Goal: Task Accomplishment & Management: Manage account settings

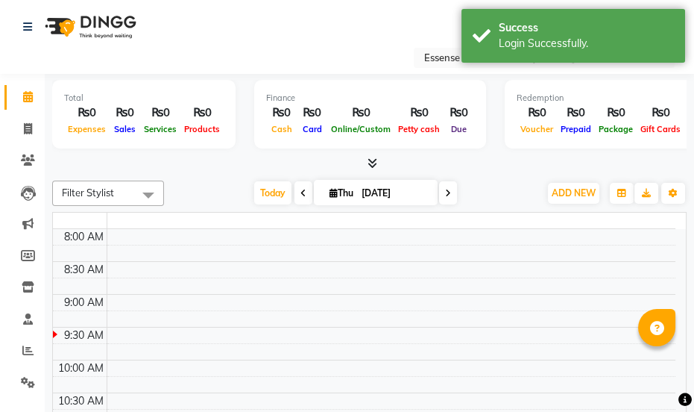
select select "en"
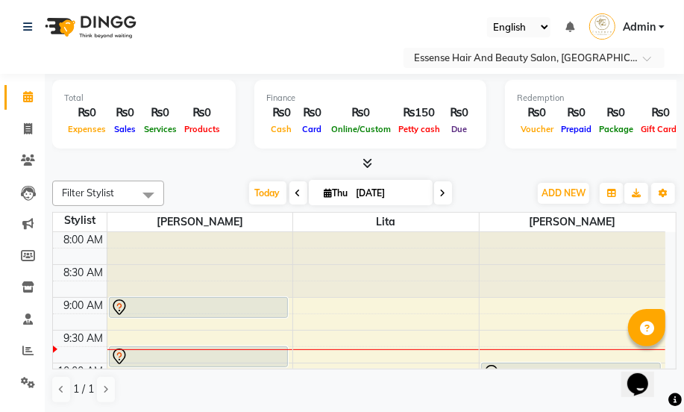
click at [116, 306] on icon at bounding box center [119, 307] width 18 height 18
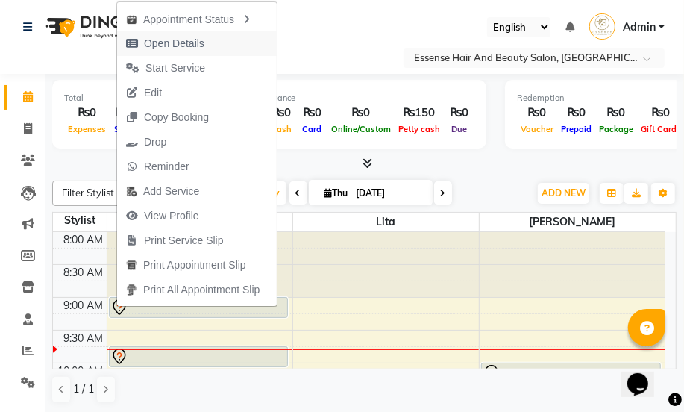
click at [163, 45] on span "Open Details" at bounding box center [174, 44] width 60 height 16
select select "7"
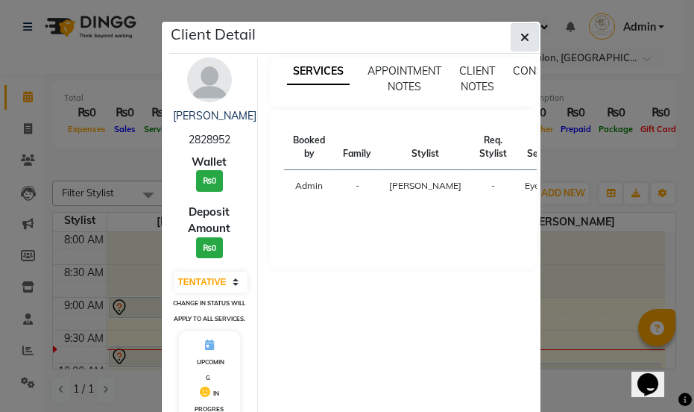
click at [520, 40] on icon "button" at bounding box center [524, 37] width 9 height 12
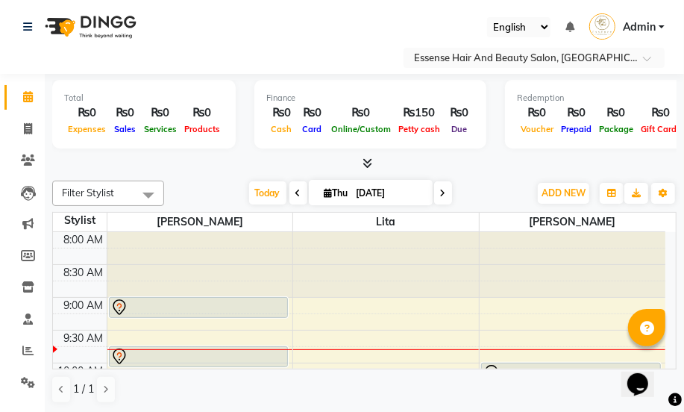
click at [118, 301] on icon at bounding box center [119, 307] width 18 height 18
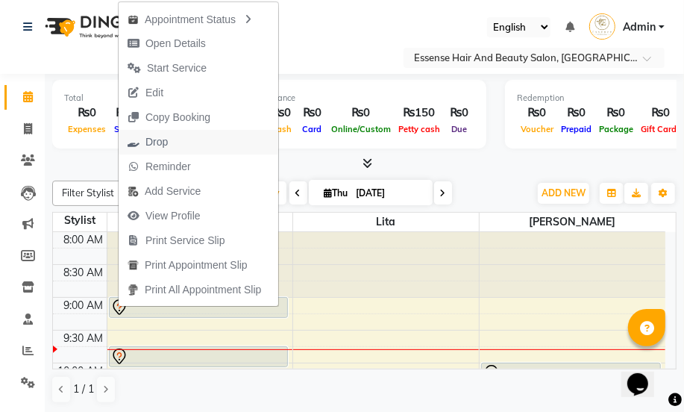
click at [156, 143] on span "Drop" at bounding box center [156, 142] width 22 height 16
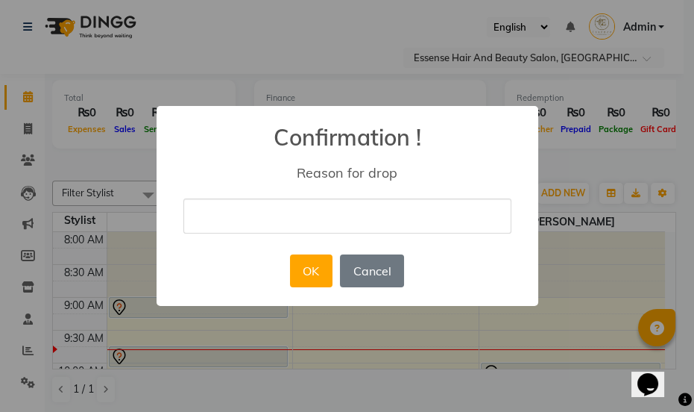
type input "nil"
click at [169, 63] on div "× Confirmation ! Reason for drop nil OK No Cancel" at bounding box center [347, 206] width 694 height 412
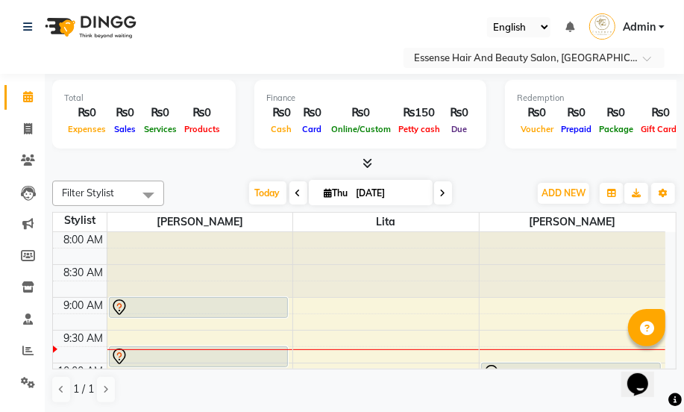
click at [119, 301] on icon at bounding box center [119, 307] width 18 height 18
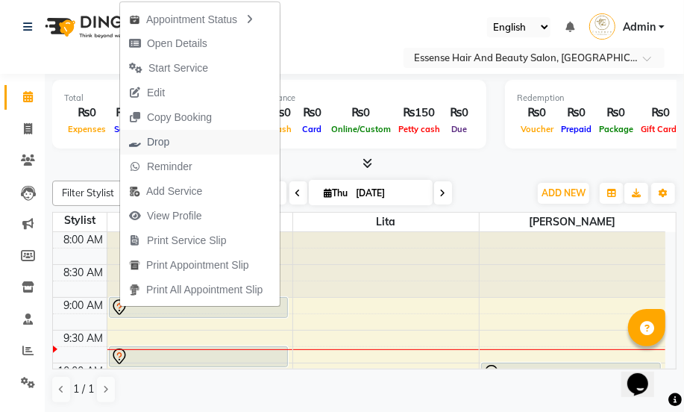
click at [156, 143] on span "Drop" at bounding box center [158, 142] width 22 height 16
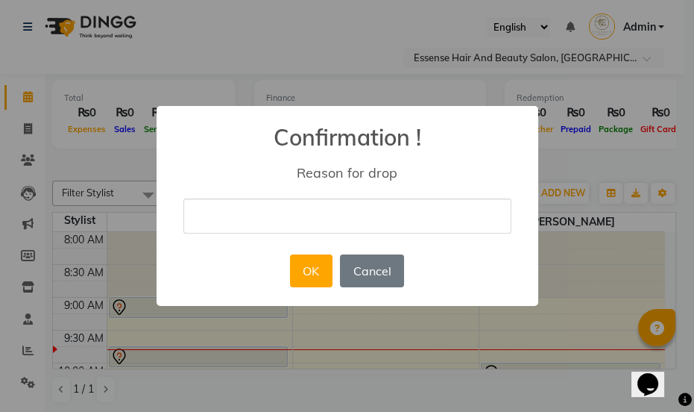
type input "cancel"
click at [301, 272] on button "OK" at bounding box center [311, 270] width 43 height 33
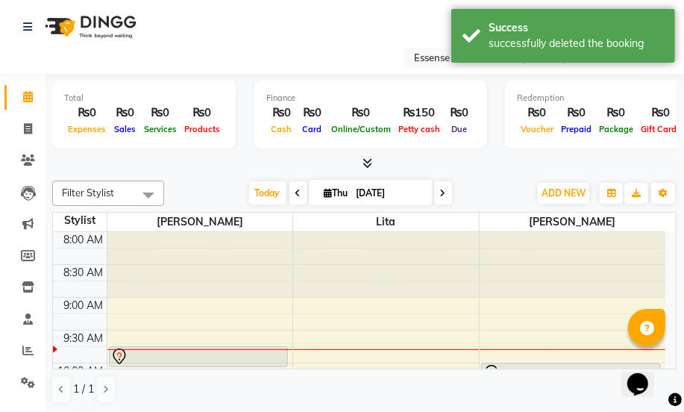
click at [119, 354] on icon at bounding box center [119, 356] width 18 height 18
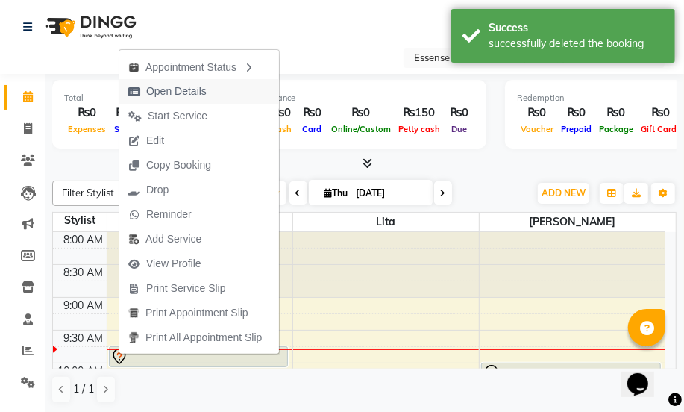
click at [163, 92] on span "Open Details" at bounding box center [176, 92] width 60 height 16
select select "7"
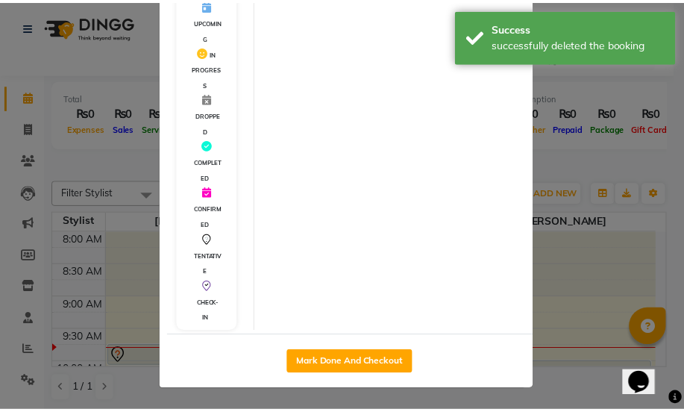
scroll to position [328, 0]
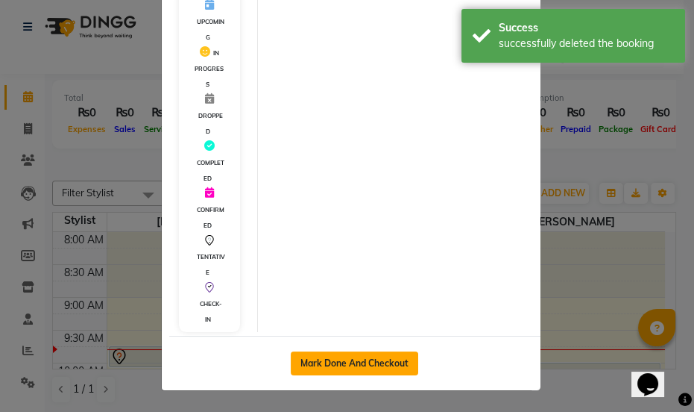
click at [356, 361] on button "Mark Done And Checkout" at bounding box center [355, 363] width 128 height 24
select select "service"
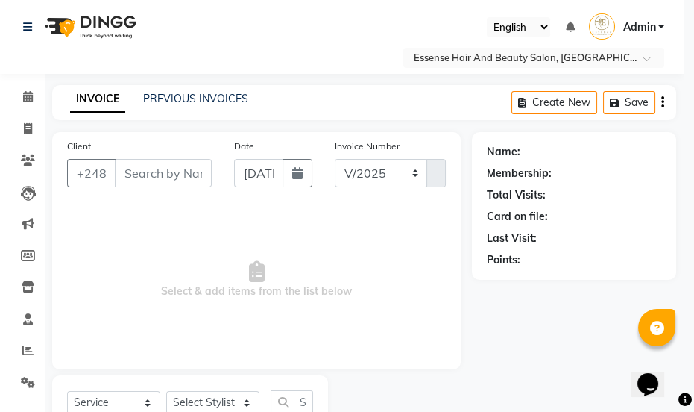
select select "8408"
type input "0366"
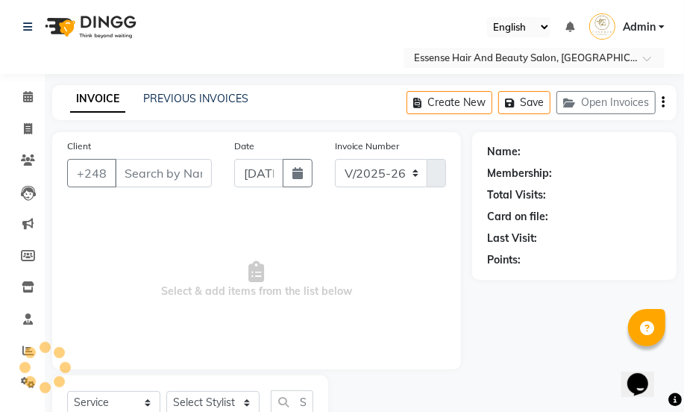
type input "2520827"
select select "81254"
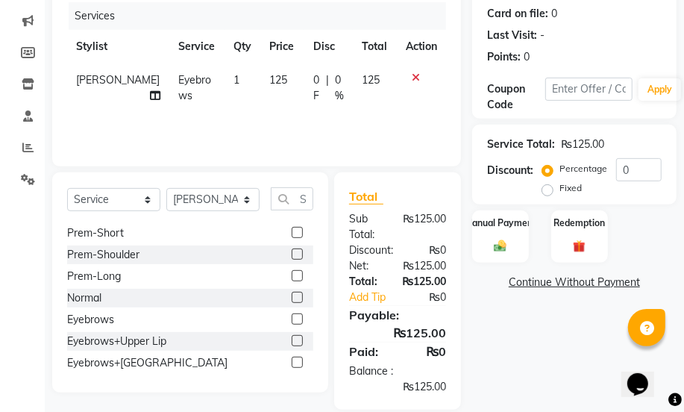
scroll to position [1016, 0]
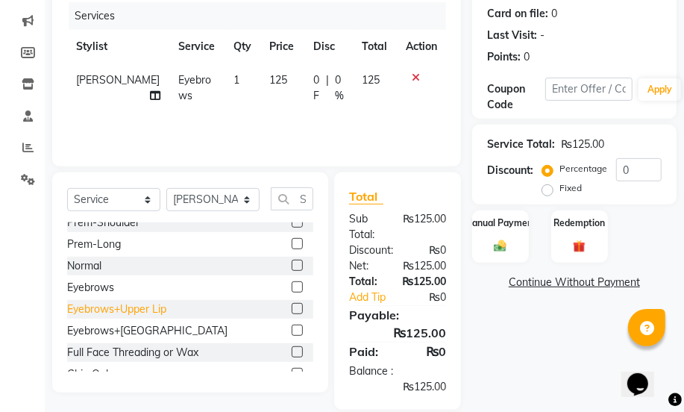
click at [107, 306] on div "Eyebrows+Upper Lip" at bounding box center [116, 309] width 99 height 16
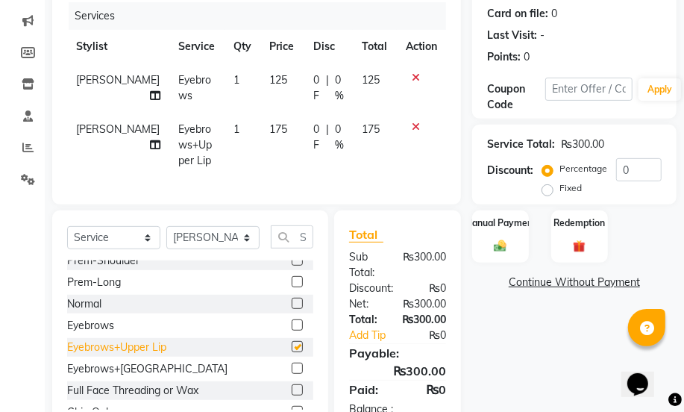
checkbox input "false"
click at [414, 75] on icon at bounding box center [416, 77] width 8 height 10
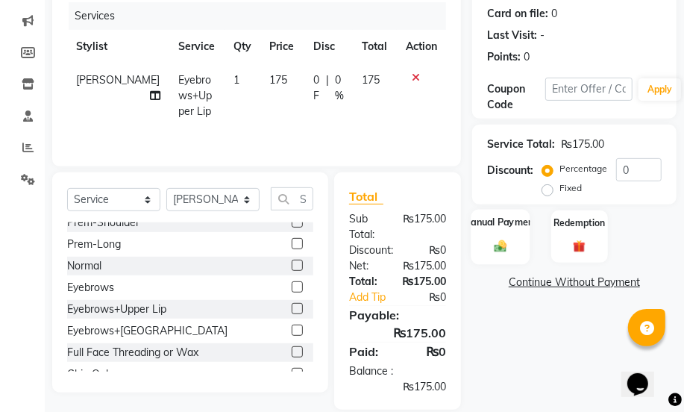
click at [513, 239] on div "Manual Payment" at bounding box center [500, 236] width 59 height 54
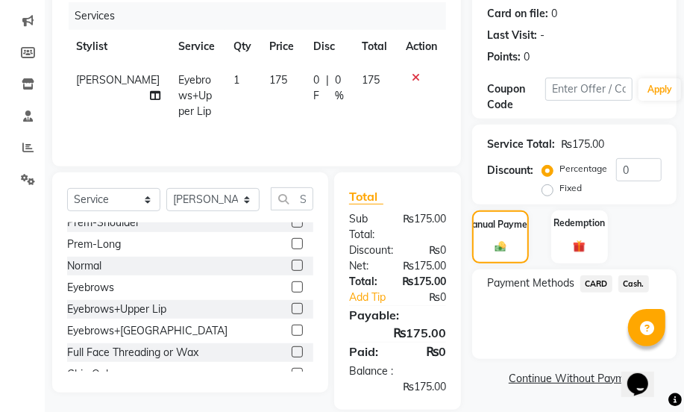
click at [622, 280] on span "Cash." at bounding box center [633, 283] width 31 height 17
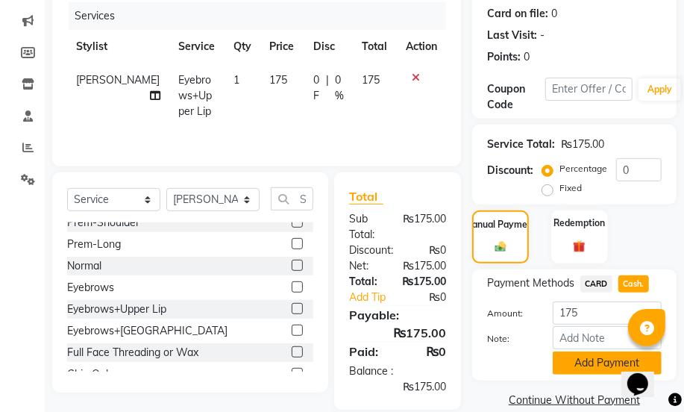
click at [603, 357] on button "Add Payment" at bounding box center [607, 362] width 109 height 23
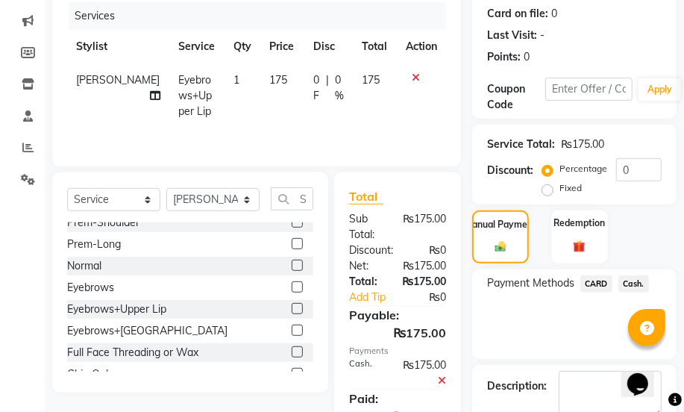
scroll to position [288, 0]
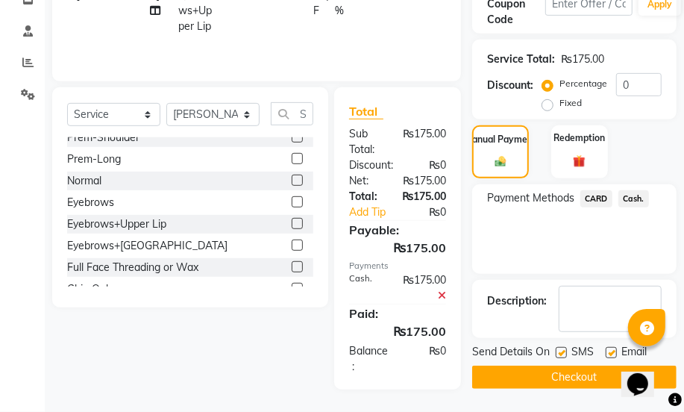
click at [594, 372] on button "Checkout" at bounding box center [574, 376] width 204 height 23
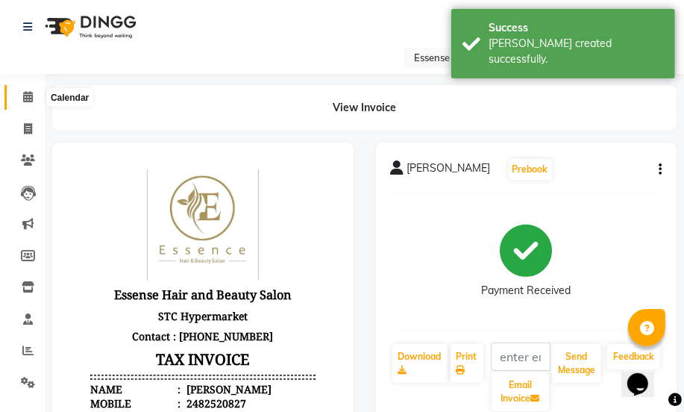
click at [24, 97] on icon at bounding box center [28, 96] width 10 height 11
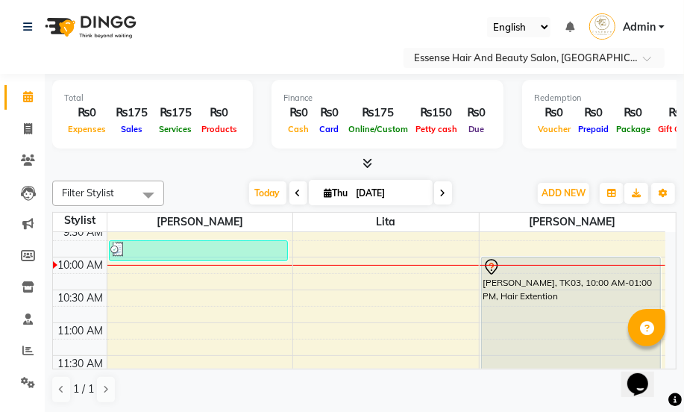
scroll to position [135, 0]
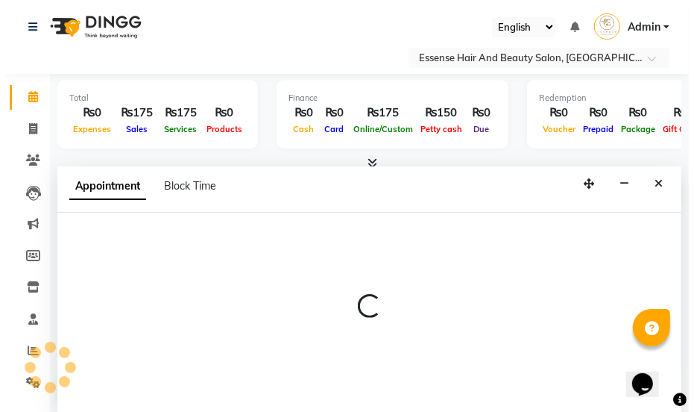
scroll to position [0, 0]
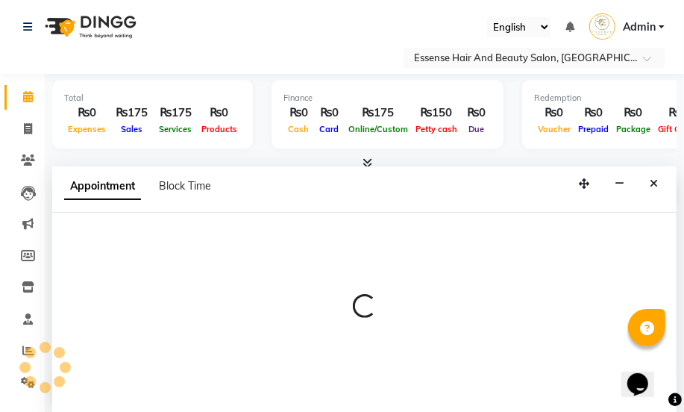
select select "81254"
select select "660"
select select "tentative"
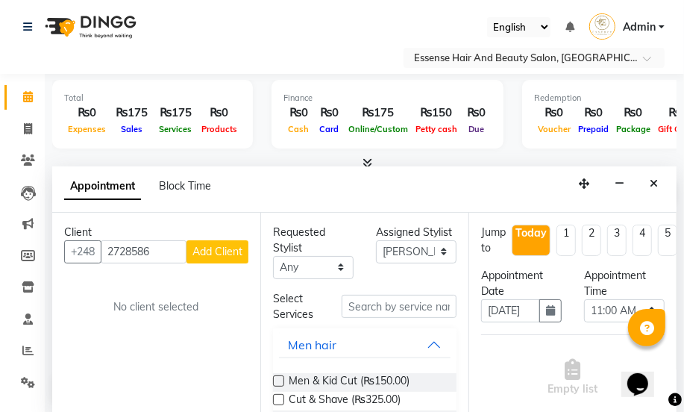
type input "2728586"
click at [230, 254] on span "Add Client" at bounding box center [217, 251] width 50 height 13
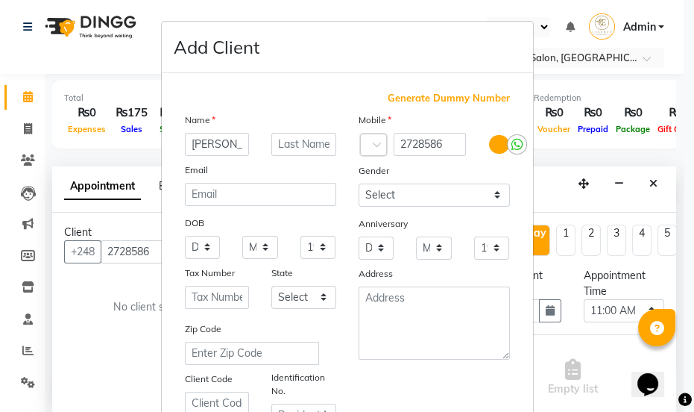
type input "[PERSON_NAME]"
click at [492, 199] on select "Select [DEMOGRAPHIC_DATA] [DEMOGRAPHIC_DATA] Other Prefer Not To Say" at bounding box center [434, 194] width 151 height 23
select select "[DEMOGRAPHIC_DATA]"
click at [359, 183] on select "Select [DEMOGRAPHIC_DATA] [DEMOGRAPHIC_DATA] Other Prefer Not To Say" at bounding box center [434, 194] width 151 height 23
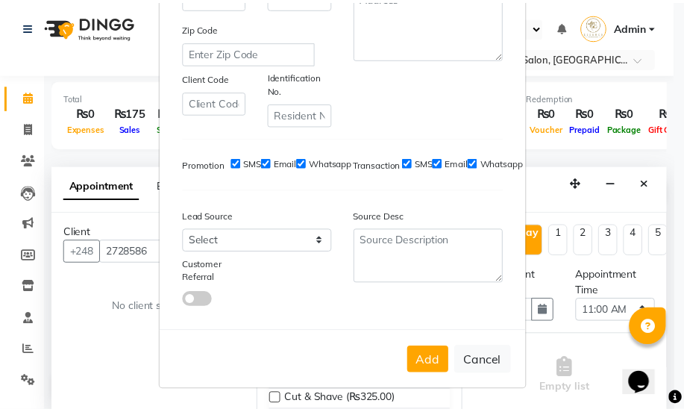
scroll to position [303, 0]
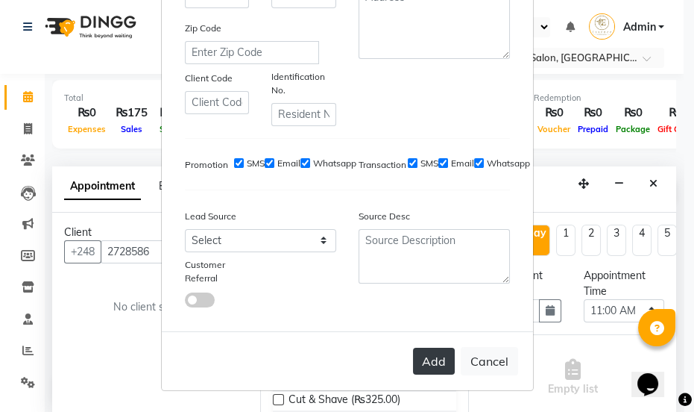
click at [435, 361] on button "Add" at bounding box center [434, 360] width 42 height 27
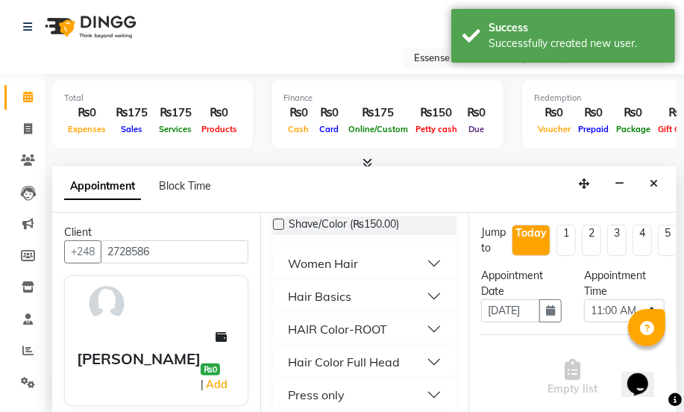
scroll to position [271, 0]
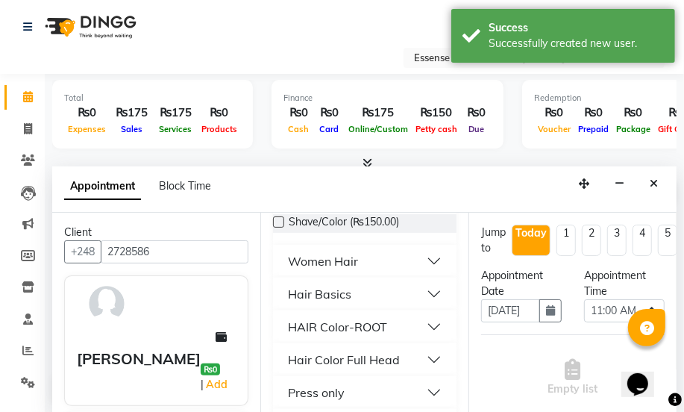
click at [328, 296] on div "Hair Basics" at bounding box center [319, 294] width 63 height 18
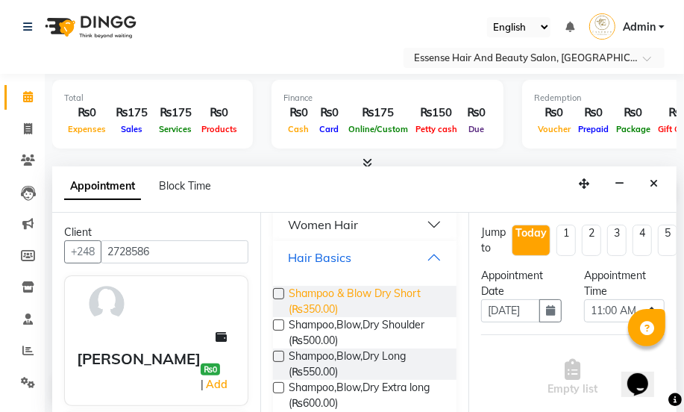
scroll to position [339, 0]
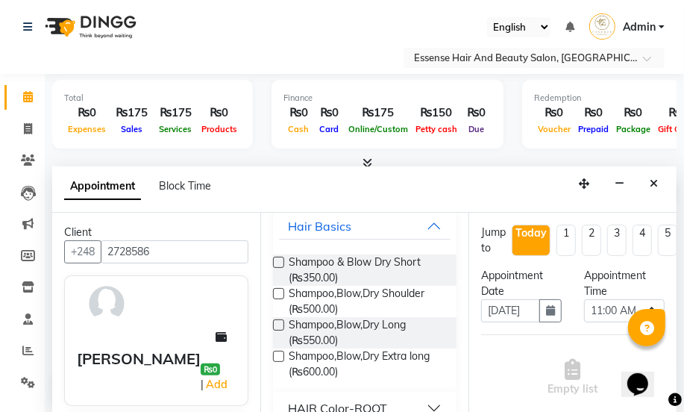
click at [280, 326] on label at bounding box center [278, 324] width 11 height 11
click at [280, 326] on input "checkbox" at bounding box center [278, 326] width 10 height 10
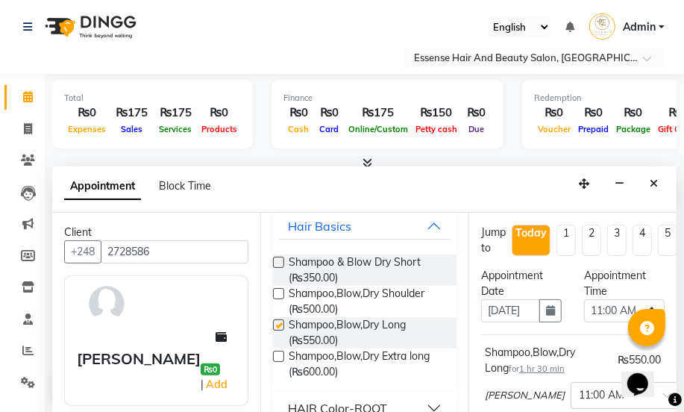
checkbox input "false"
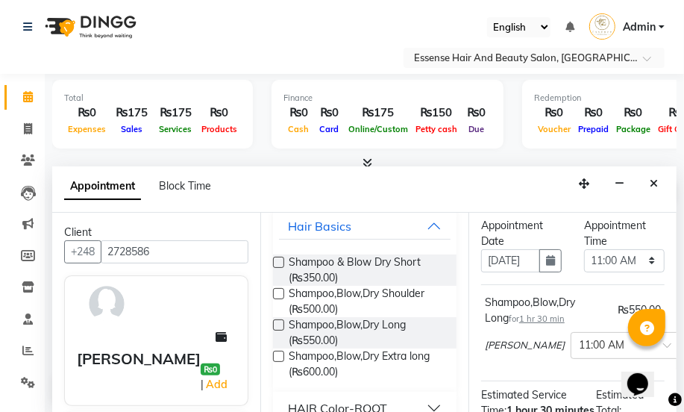
scroll to position [292, 0]
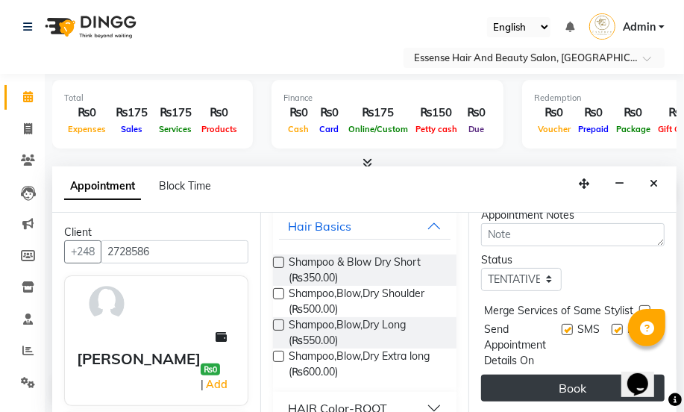
click at [552, 374] on button "Book" at bounding box center [572, 387] width 183 height 27
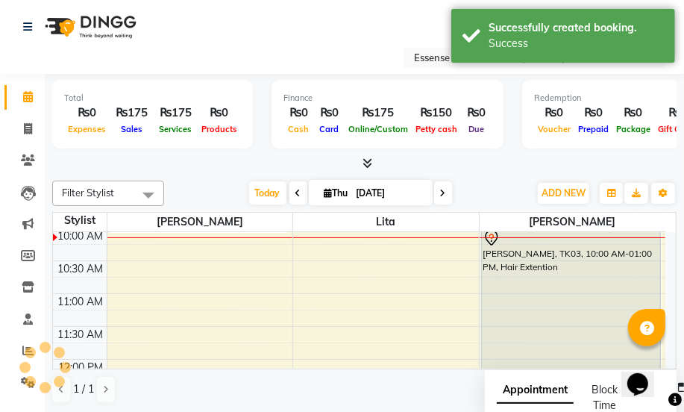
scroll to position [0, 0]
